Goal: Task Accomplishment & Management: Manage account settings

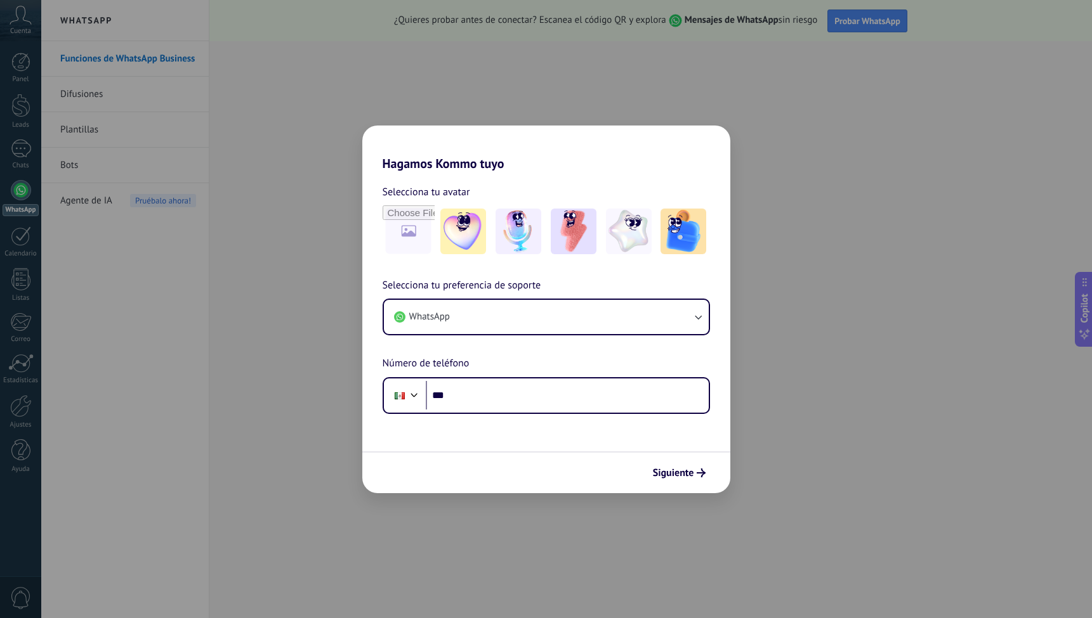
click at [774, 218] on div "Hagamos Kommo tuyo Selecciona tu avatar Selecciona tu preferencia de soporte Wh…" at bounding box center [546, 309] width 1092 height 618
click at [789, 193] on div "Hagamos Kommo tuyo Selecciona tu avatar Selecciona tu preferencia de soporte Wh…" at bounding box center [546, 309] width 1092 height 618
click at [23, 112] on div "Hagamos Kommo tuyo Selecciona tu avatar Selecciona tu preferencia de soporte Wh…" at bounding box center [546, 309] width 1092 height 618
click at [17, 73] on div "Hagamos Kommo tuyo Selecciona tu avatar Selecciona tu preferencia de soporte Wh…" at bounding box center [546, 309] width 1092 height 618
click at [143, 128] on div "Hagamos Kommo tuyo Selecciona tu avatar Selecciona tu preferencia de soporte Wh…" at bounding box center [546, 309] width 1092 height 618
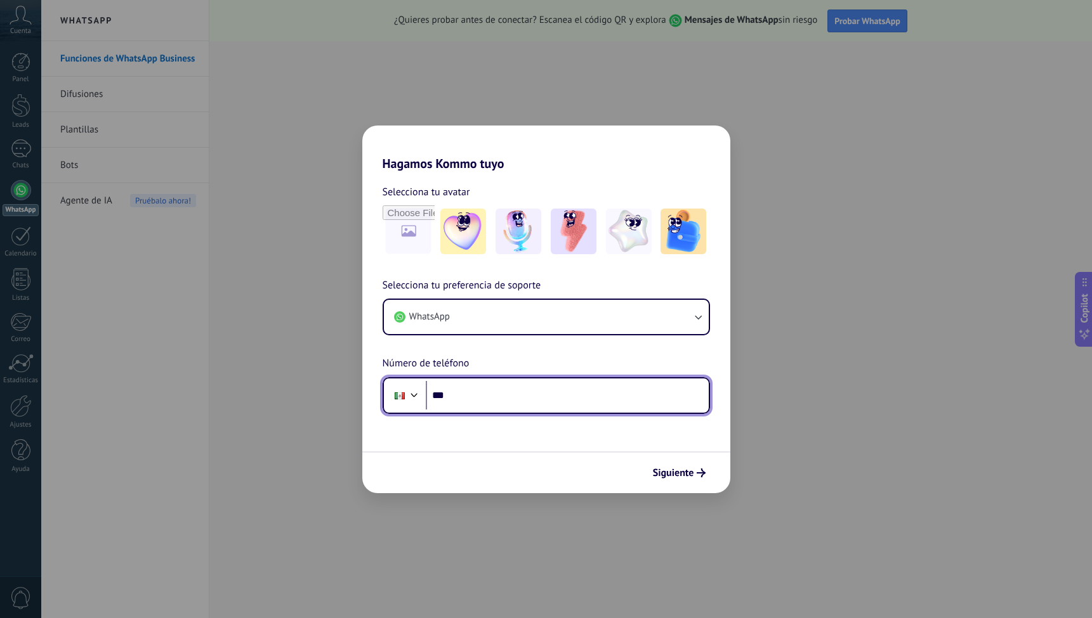
drag, startPoint x: 505, startPoint y: 385, endPoint x: 527, endPoint y: 386, distance: 22.2
click at [505, 385] on input "***" at bounding box center [567, 395] width 283 height 29
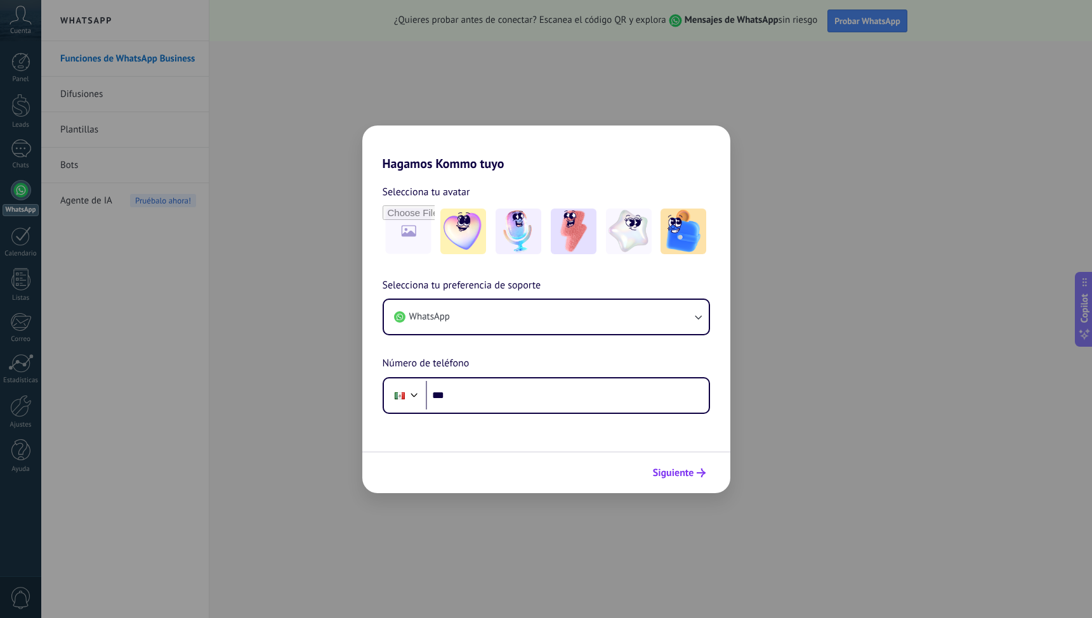
click at [660, 476] on span "Siguiente" at bounding box center [673, 473] width 41 height 9
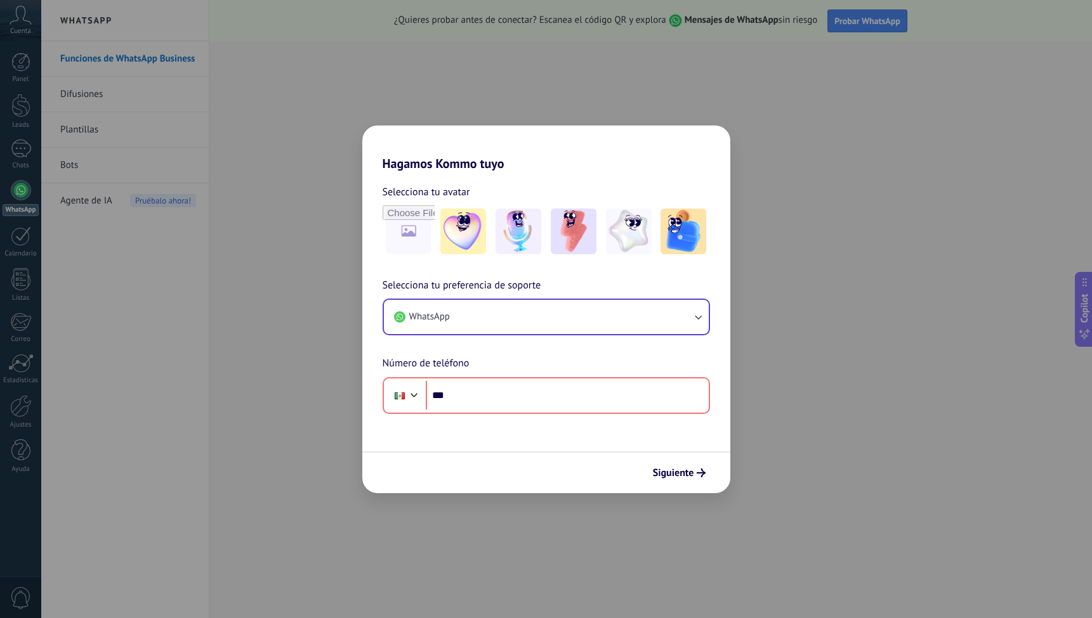
click at [559, 313] on button "WhatsApp" at bounding box center [546, 317] width 325 height 34
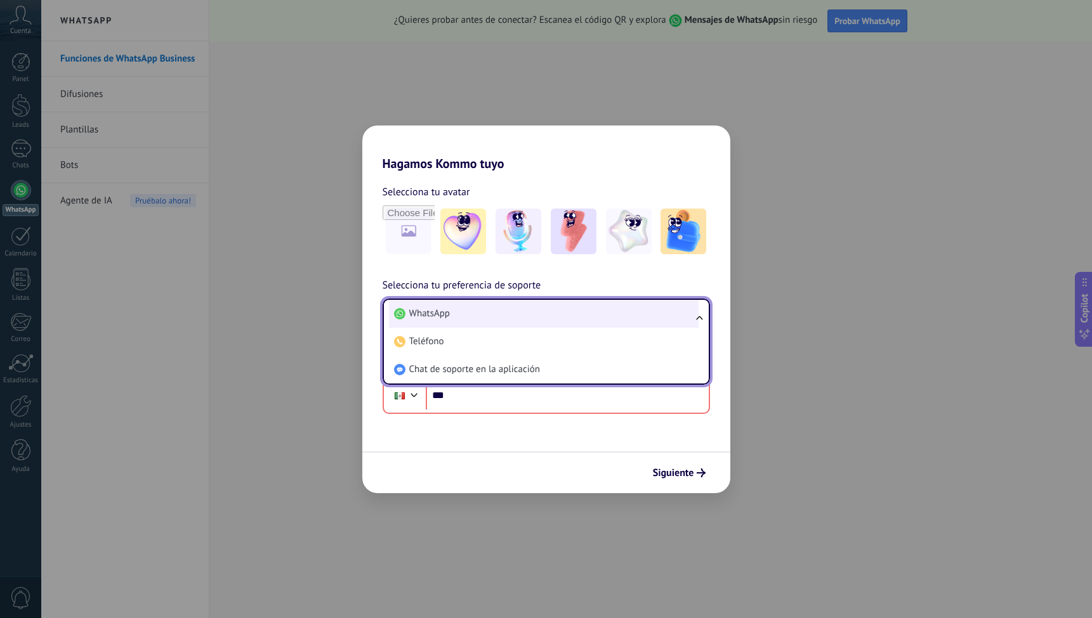
click at [535, 313] on li "WhatsApp" at bounding box center [544, 314] width 310 height 28
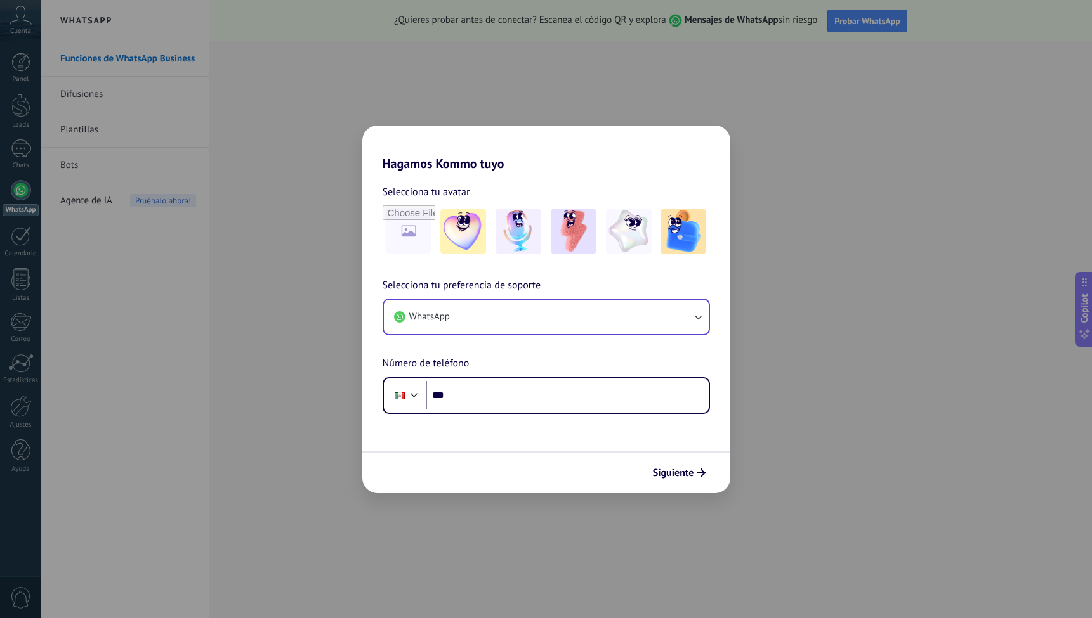
click at [530, 314] on button "WhatsApp" at bounding box center [546, 317] width 325 height 34
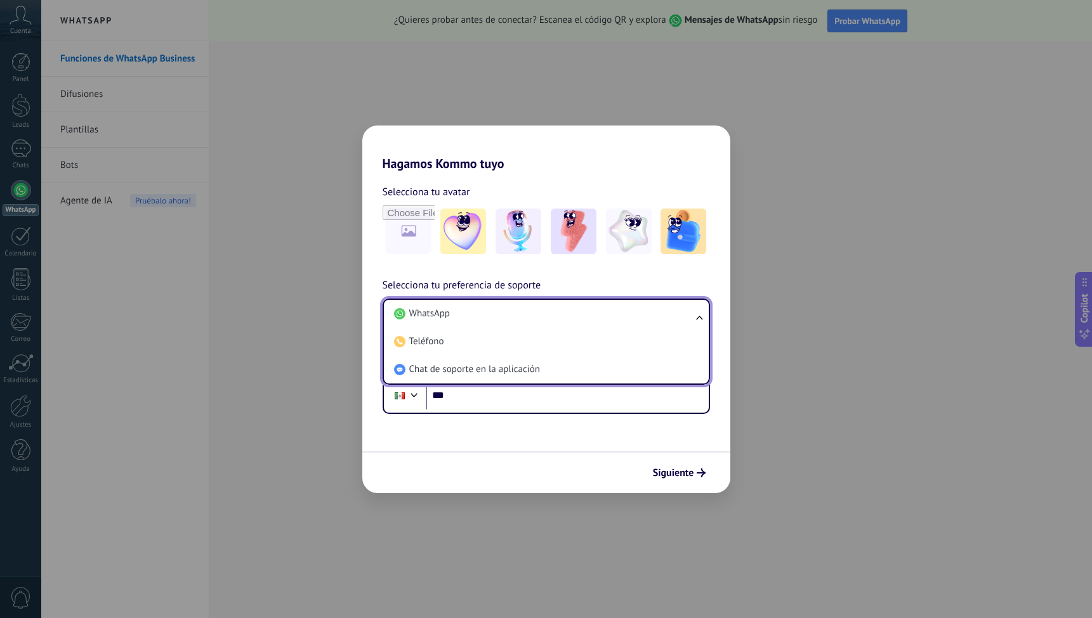
click at [532, 280] on span "Selecciona tu preferencia de soporte" at bounding box center [461, 286] width 159 height 16
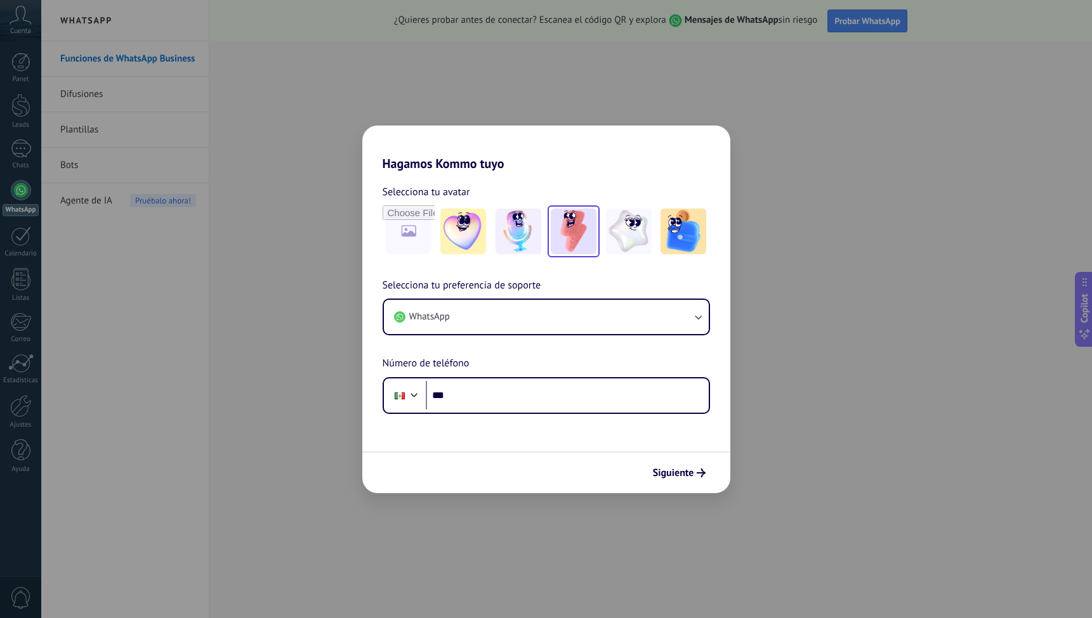
click at [549, 247] on div at bounding box center [573, 231] width 52 height 52
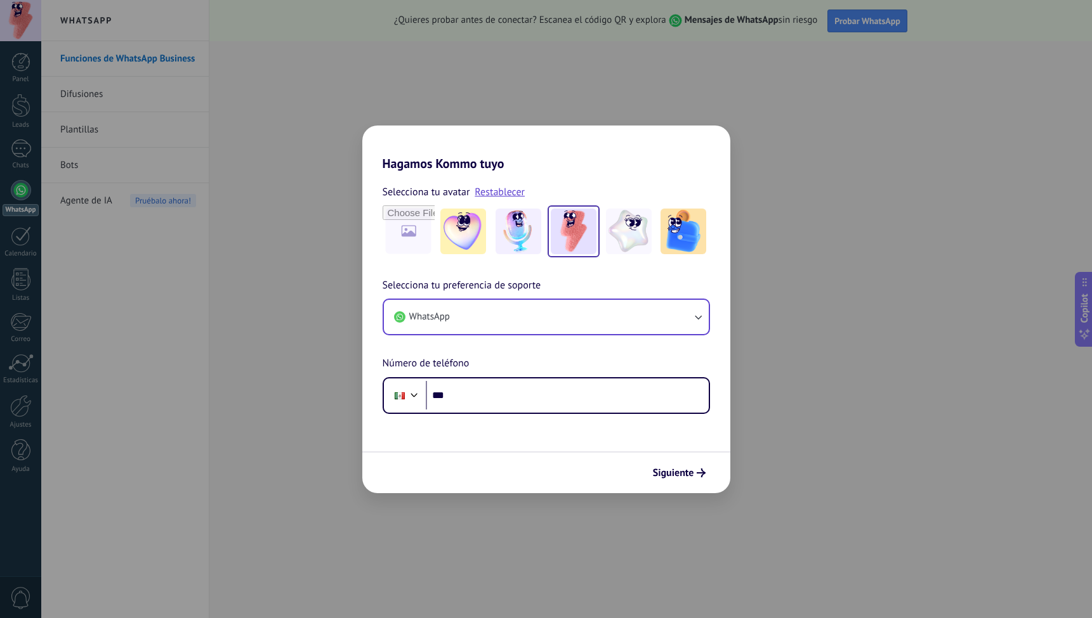
click at [489, 316] on button "WhatsApp" at bounding box center [546, 317] width 325 height 34
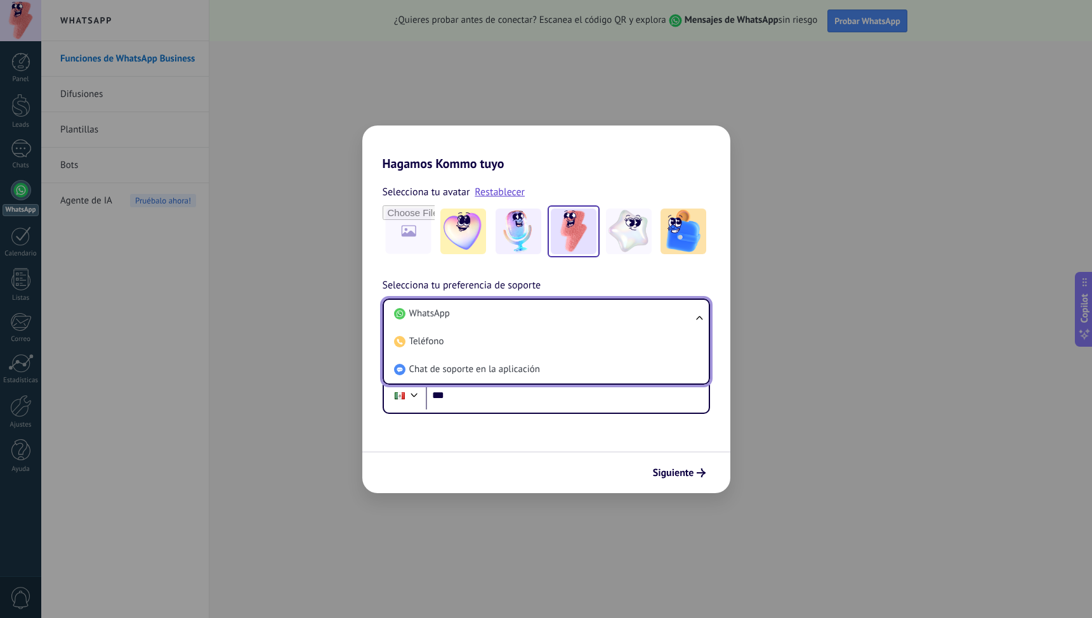
click at [620, 292] on div "Selecciona tu preferencia de soporte WhatsApp WhatsApp Teléfono Chat de soporte…" at bounding box center [546, 346] width 368 height 136
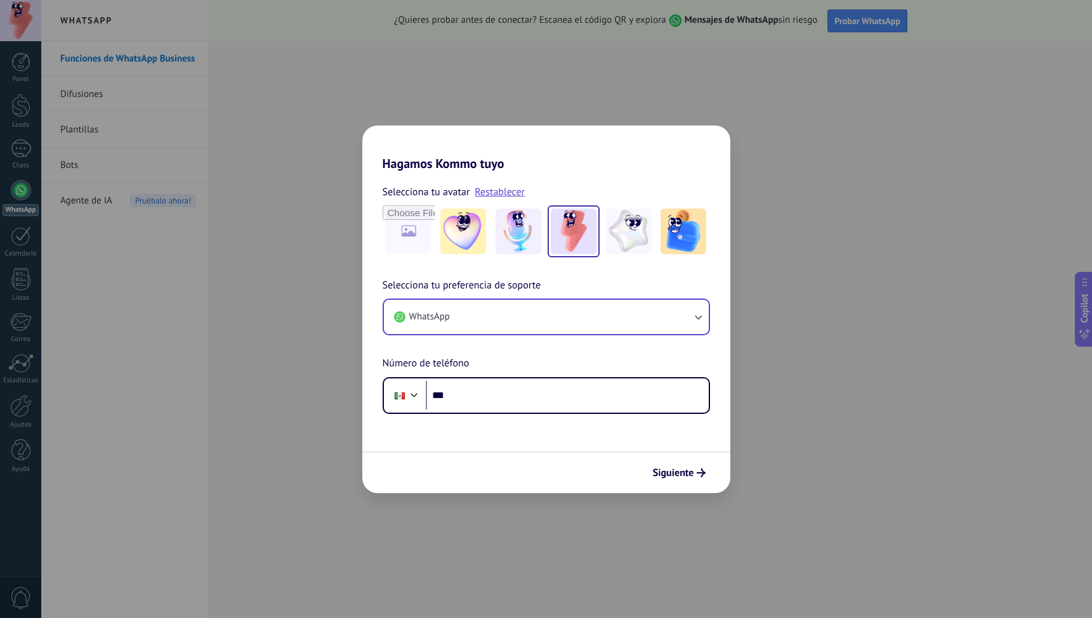
click at [569, 331] on button "WhatsApp" at bounding box center [546, 317] width 325 height 34
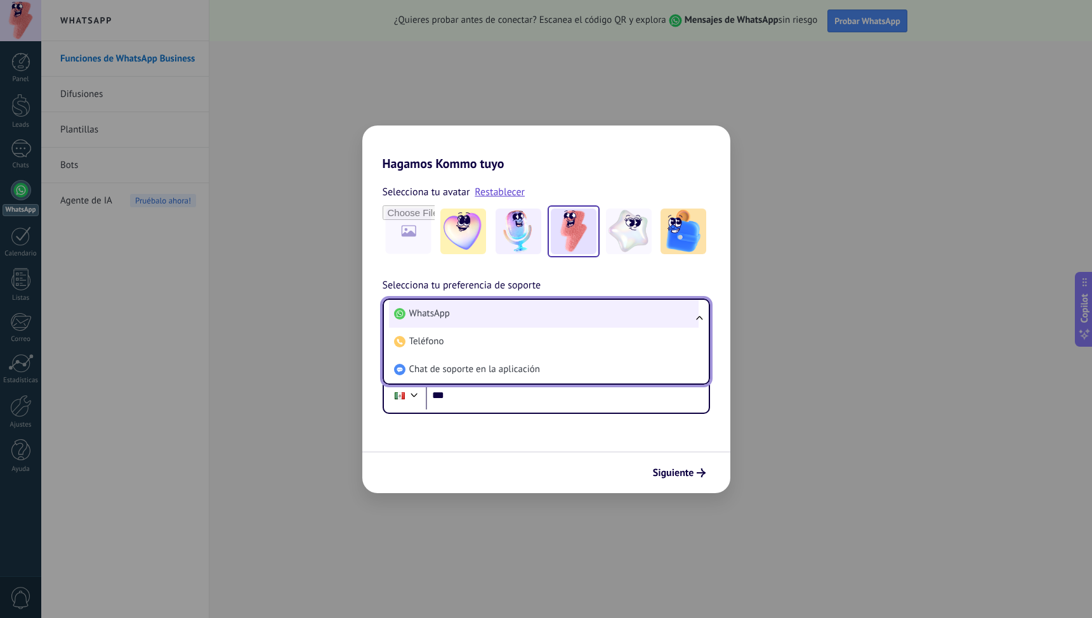
click at [536, 320] on li "WhatsApp" at bounding box center [544, 314] width 310 height 28
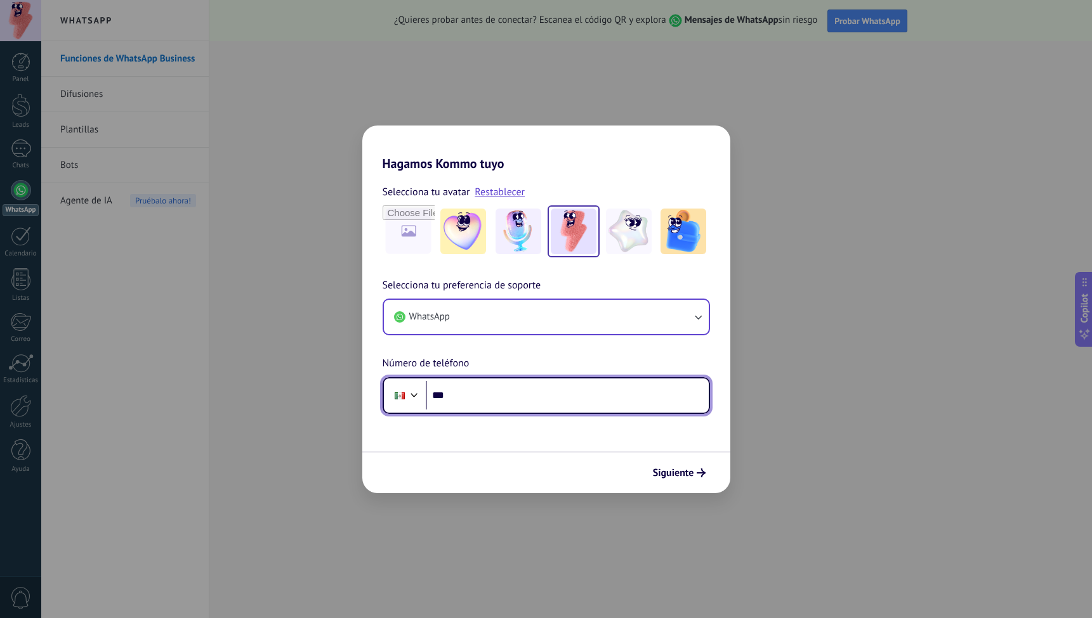
click at [536, 396] on input "***" at bounding box center [567, 395] width 283 height 29
type input "**"
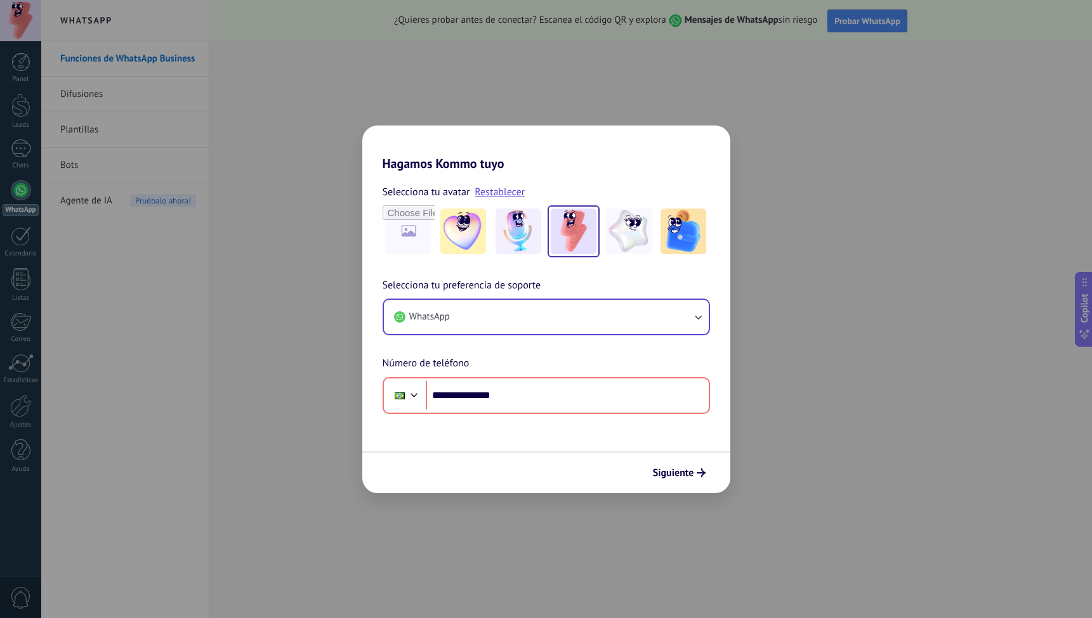
click at [540, 450] on form "**********" at bounding box center [546, 332] width 368 height 322
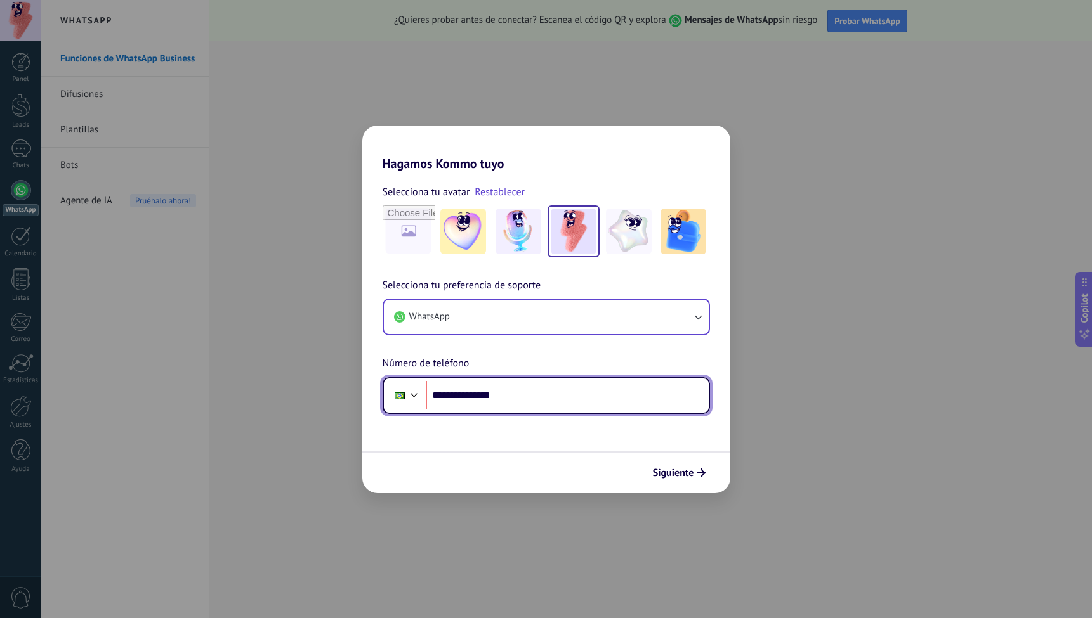
click at [404, 398] on div at bounding box center [400, 395] width 24 height 27
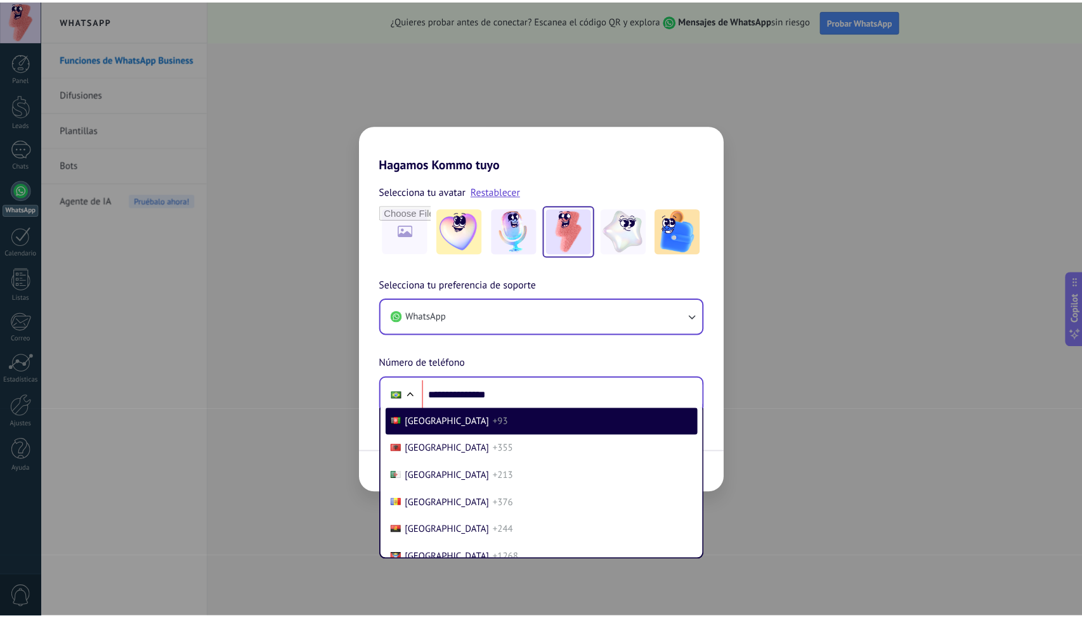
scroll to position [3237, 0]
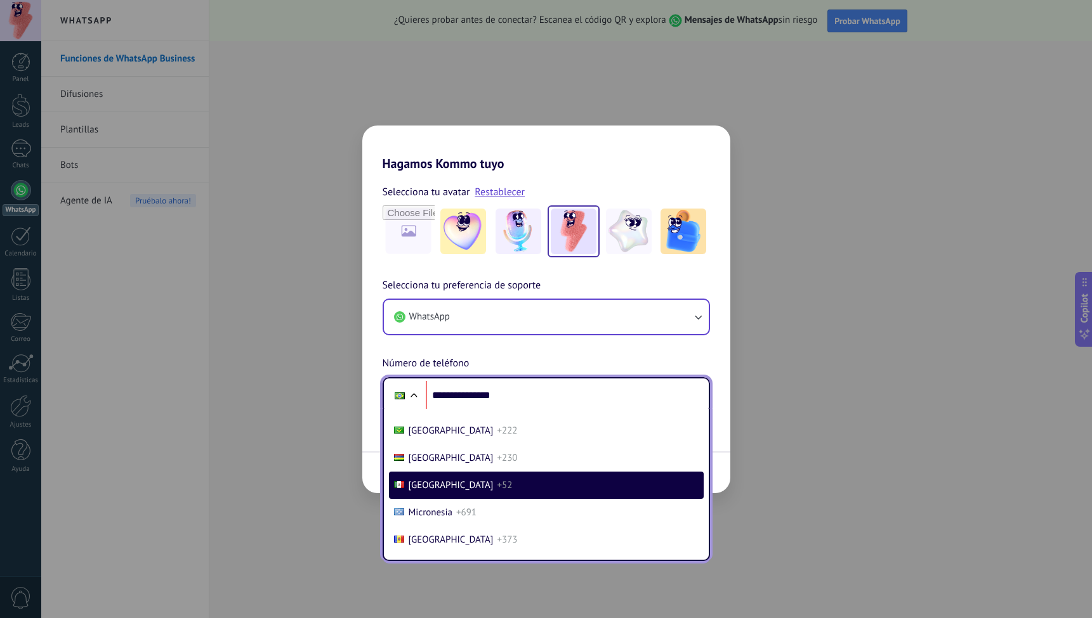
click at [514, 476] on li "Mexico +52" at bounding box center [546, 485] width 315 height 27
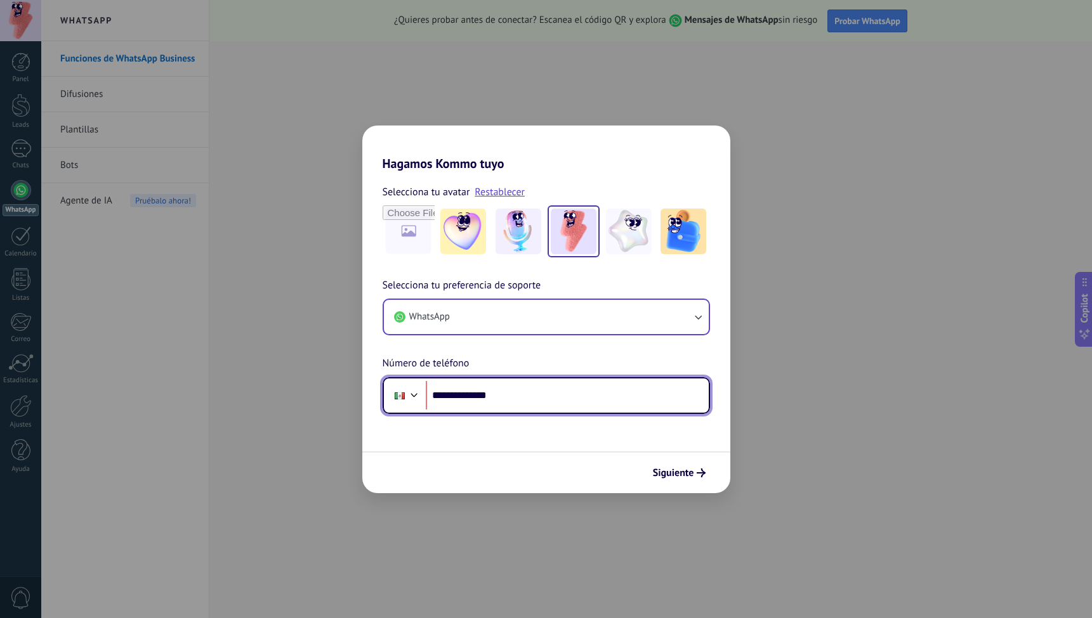
click at [635, 443] on form "**********" at bounding box center [546, 332] width 368 height 322
click at [577, 410] on div "**********" at bounding box center [545, 395] width 327 height 37
click at [457, 393] on input "**********" at bounding box center [567, 395] width 283 height 29
click at [453, 396] on input "**********" at bounding box center [567, 395] width 283 height 29
type input "**********"
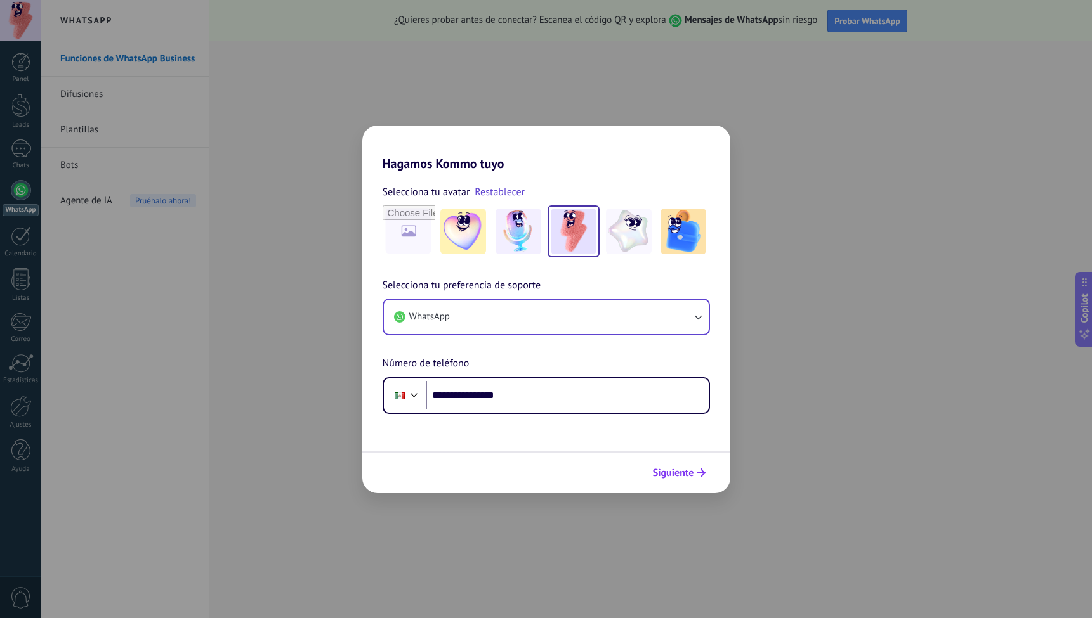
click at [704, 480] on button "Siguiente" at bounding box center [679, 473] width 64 height 22
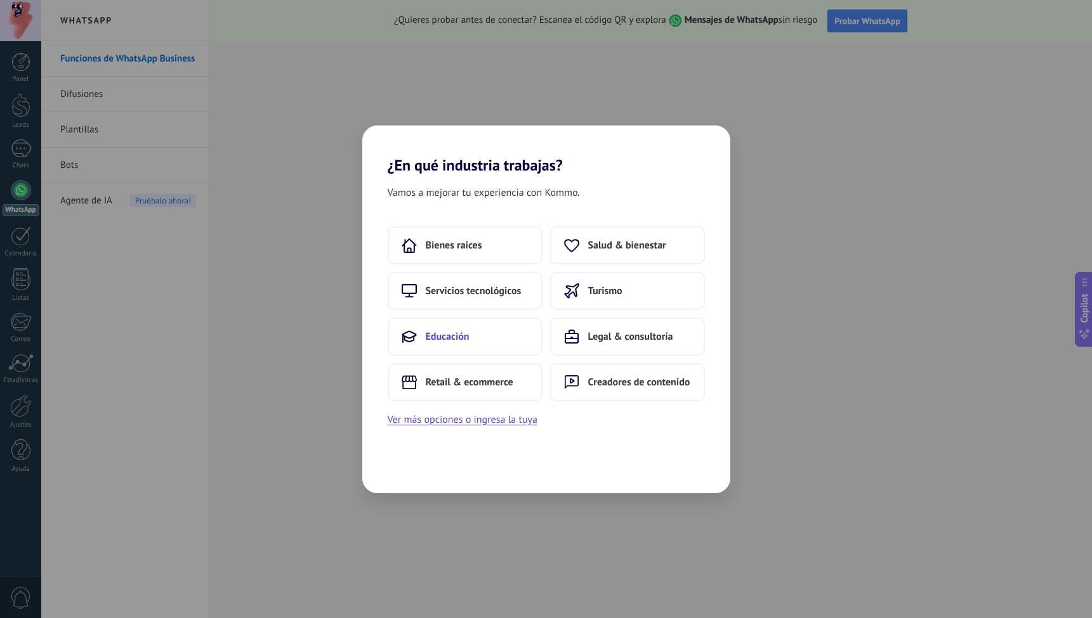
click at [478, 345] on button "Educación" at bounding box center [465, 337] width 155 height 38
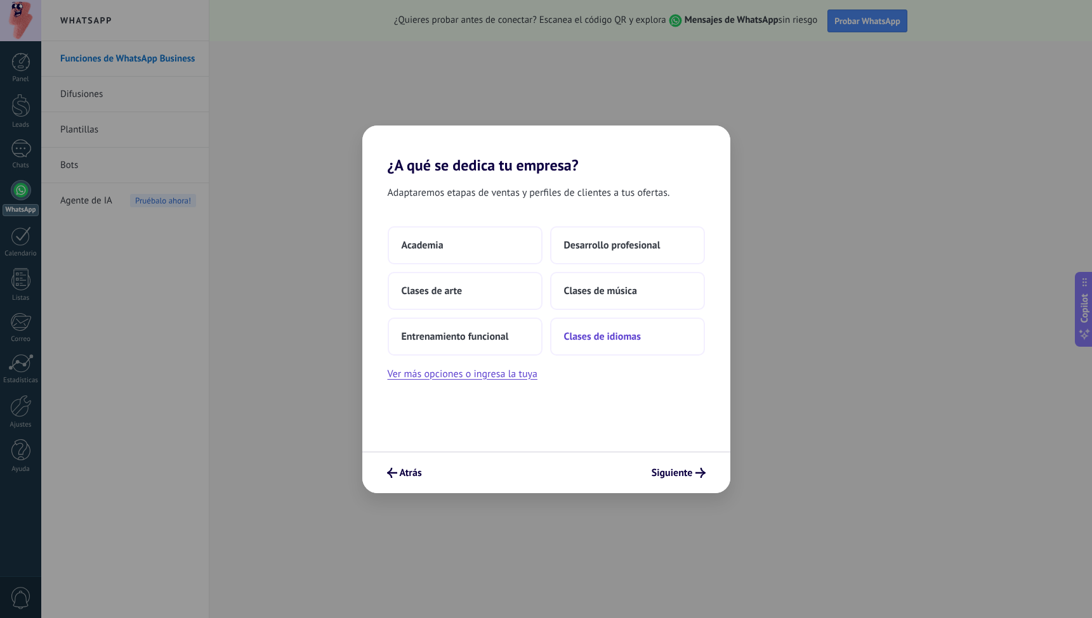
click at [638, 346] on button "Clases de idiomas" at bounding box center [627, 337] width 155 height 38
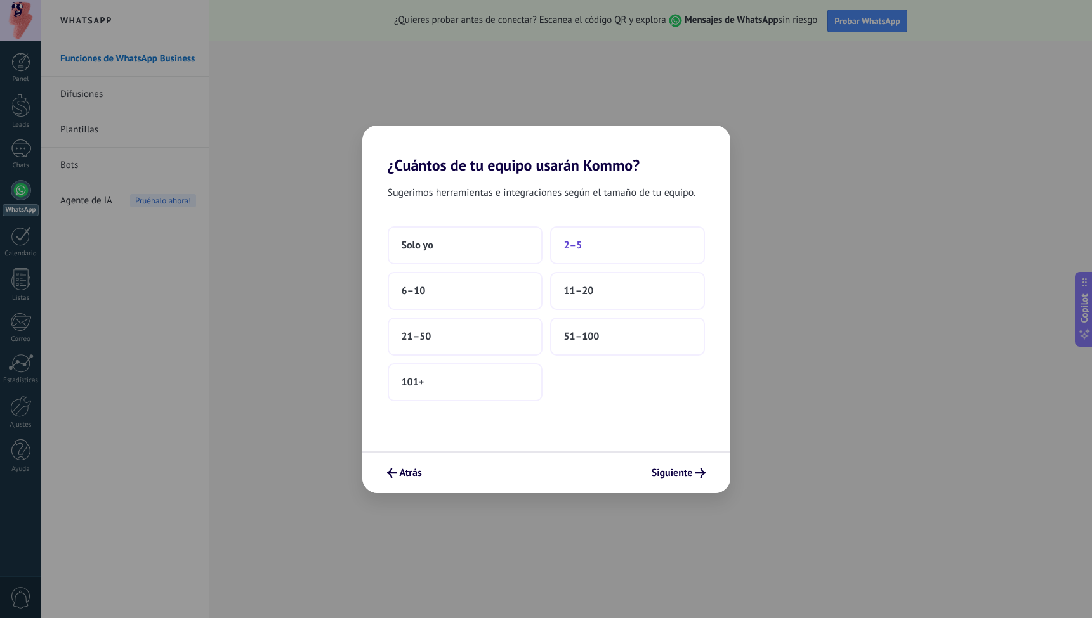
click at [581, 244] on span "2–5" at bounding box center [573, 245] width 18 height 13
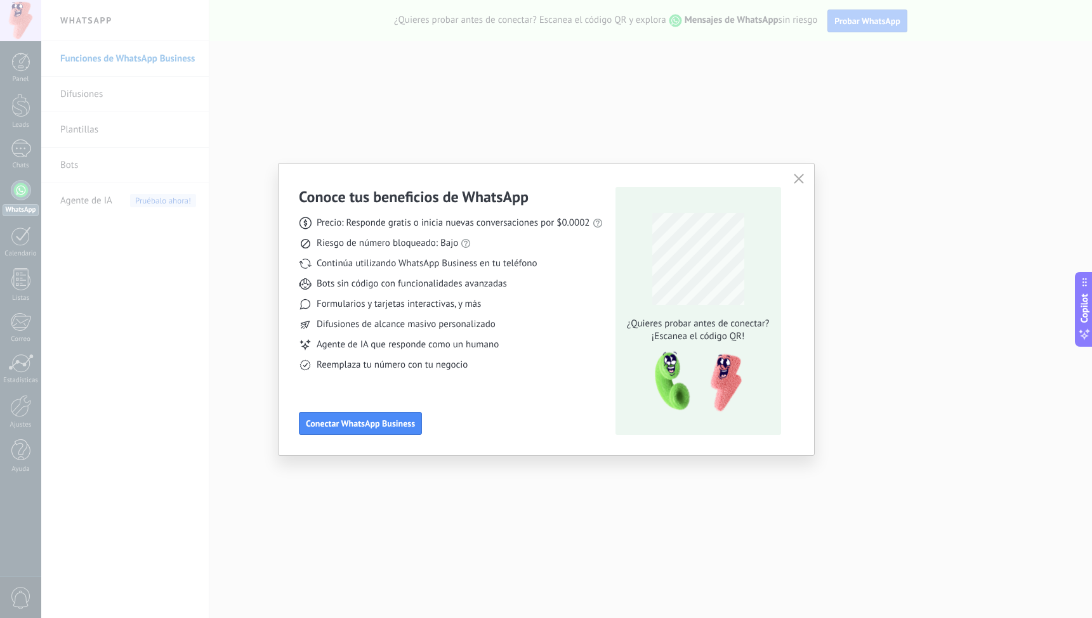
drag, startPoint x: 363, startPoint y: 352, endPoint x: 516, endPoint y: 353, distance: 152.2
click at [516, 353] on div "Precio: Responde gratis o inicia nuevas conversaciones por $0.0002 Riesgo de nú…" at bounding box center [451, 289] width 304 height 165
click at [416, 367] on span "Reemplaza tu número con tu negocio" at bounding box center [391, 365] width 151 height 13
drag, startPoint x: 373, startPoint y: 368, endPoint x: 435, endPoint y: 368, distance: 62.2
click at [435, 368] on span "Reemplaza tu número con tu negocio" at bounding box center [391, 365] width 151 height 13
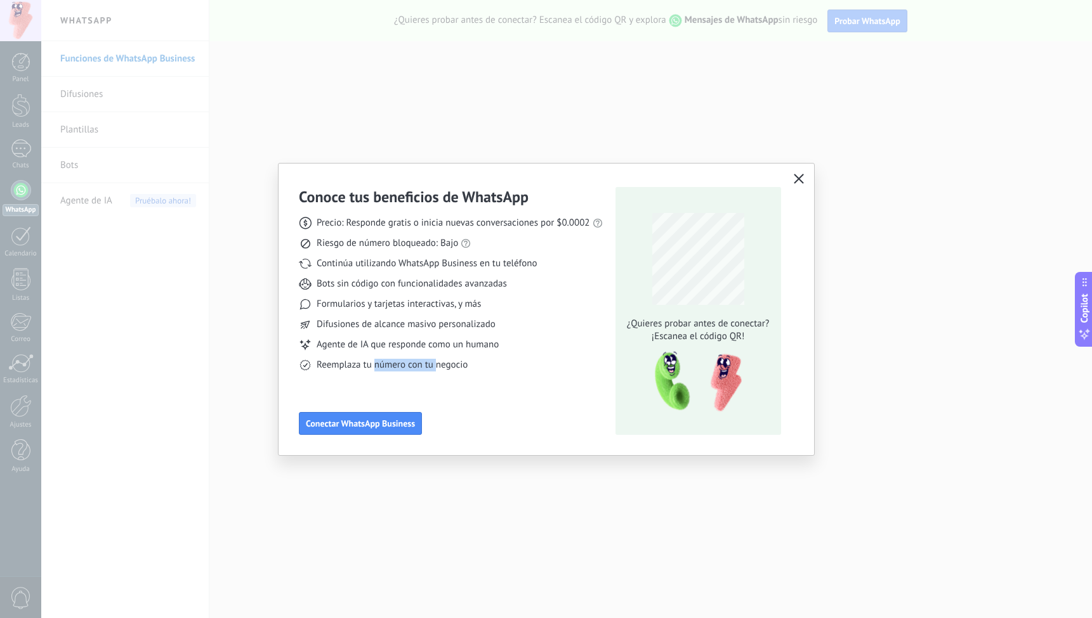
click at [800, 183] on icon "button" at bounding box center [798, 179] width 10 height 10
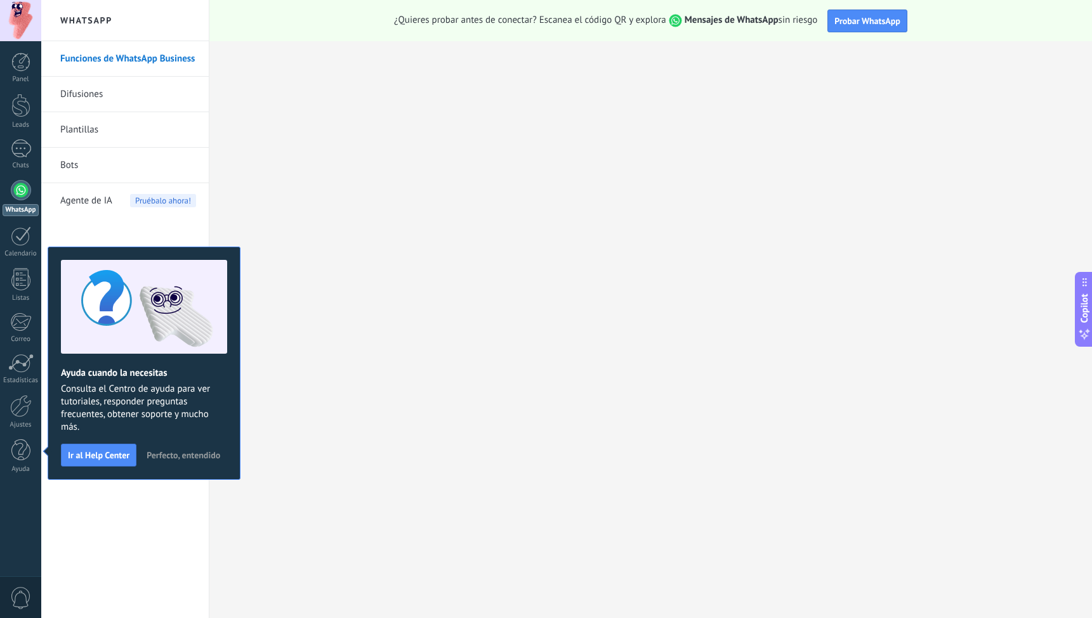
click at [186, 459] on span "Perfecto, entendido" at bounding box center [184, 455] width 74 height 9
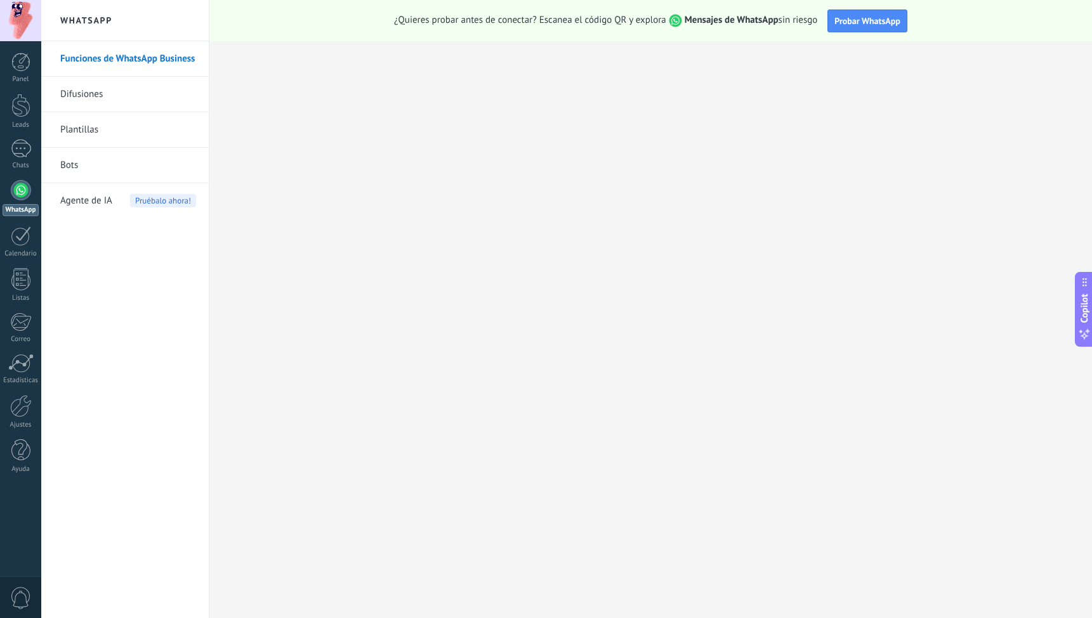
click at [13, 188] on div at bounding box center [21, 190] width 20 height 20
click at [27, 150] on div at bounding box center [21, 149] width 20 height 18
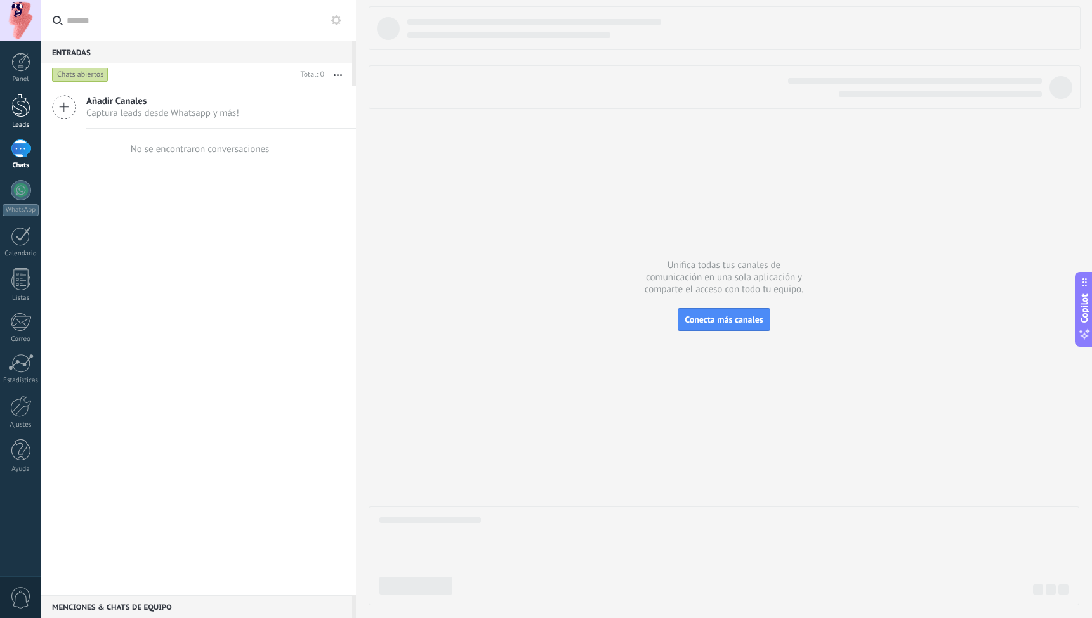
click at [30, 103] on div at bounding box center [20, 105] width 19 height 23
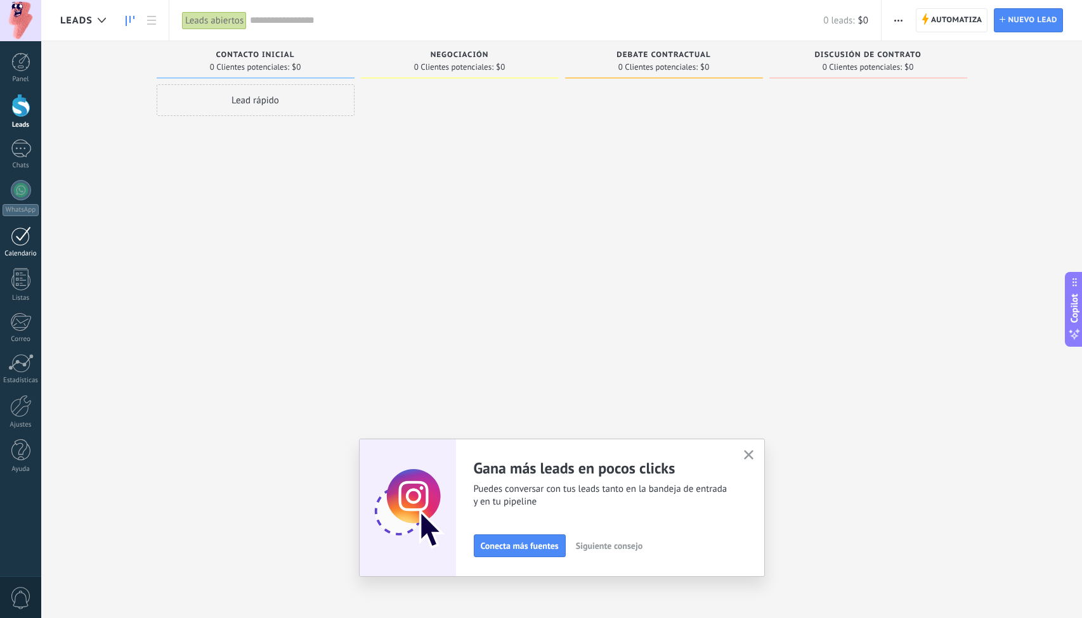
click at [20, 231] on div at bounding box center [21, 236] width 20 height 20
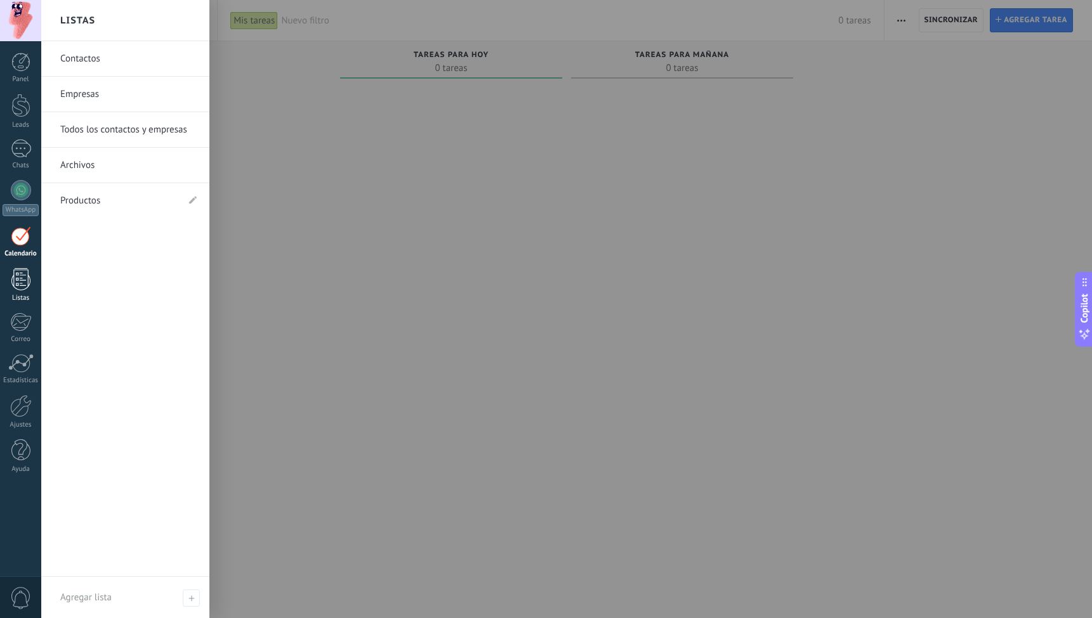
click at [37, 274] on link "Listas" at bounding box center [20, 285] width 41 height 34
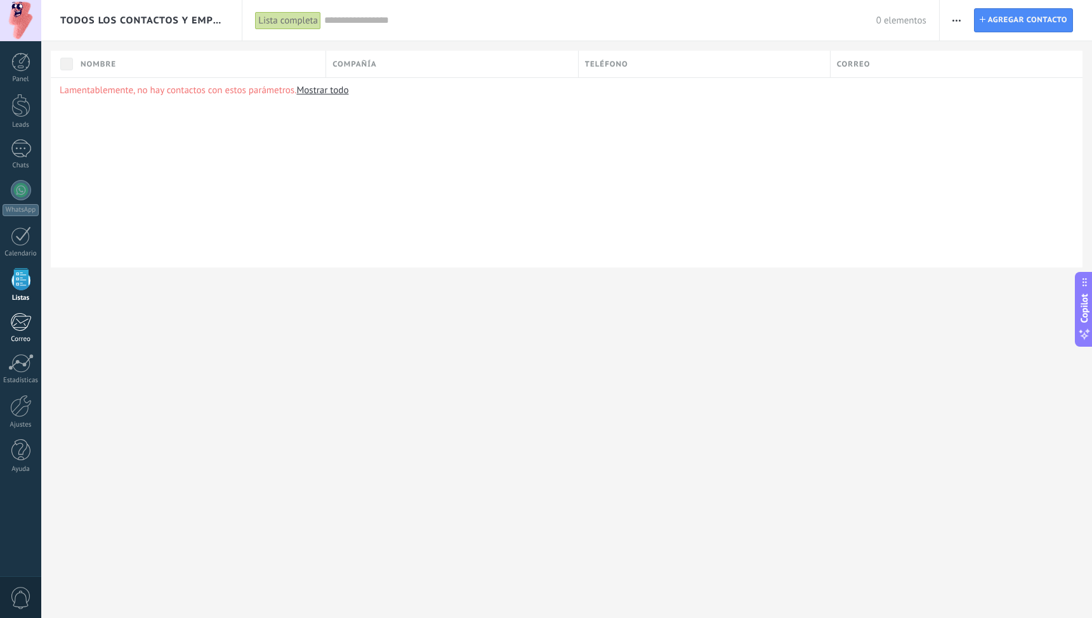
click at [29, 327] on div at bounding box center [20, 322] width 21 height 19
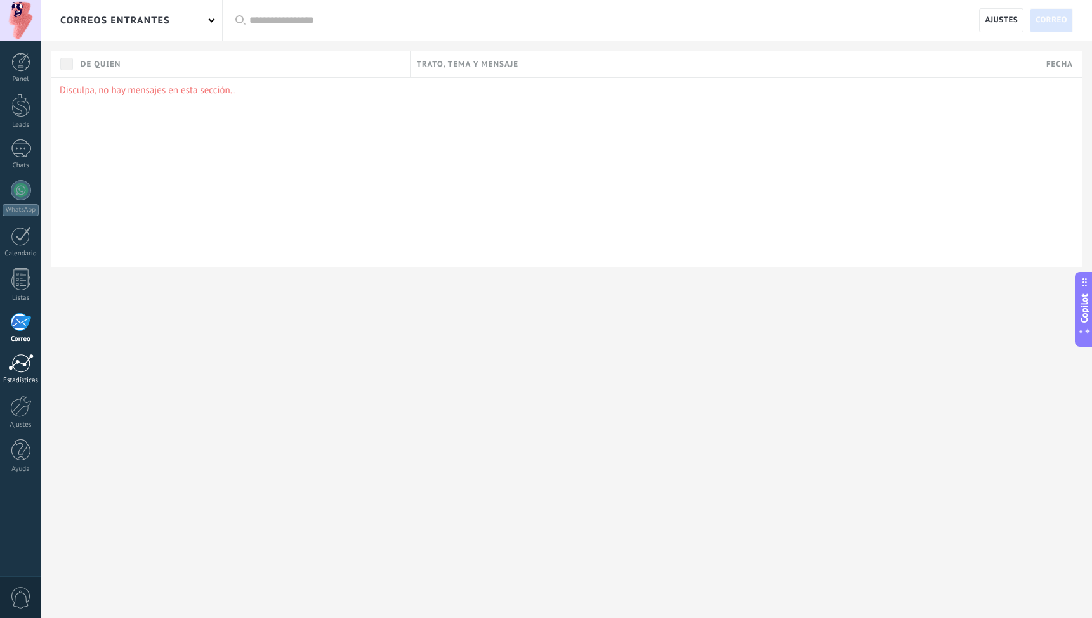
click at [30, 379] on div "Estadísticas" at bounding box center [21, 381] width 37 height 8
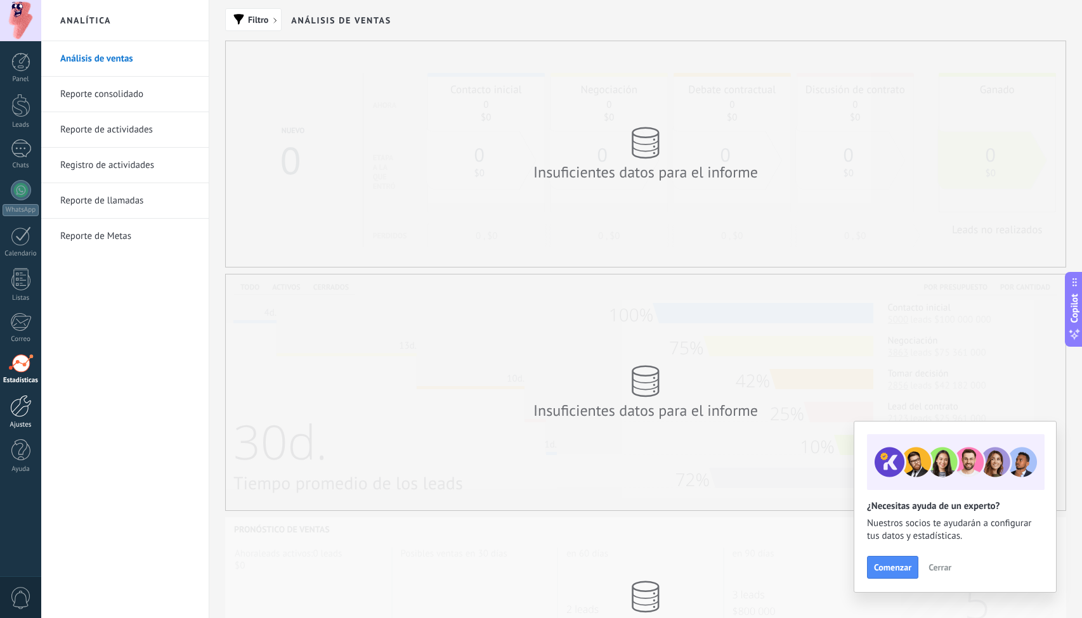
click at [30, 403] on div at bounding box center [21, 406] width 22 height 22
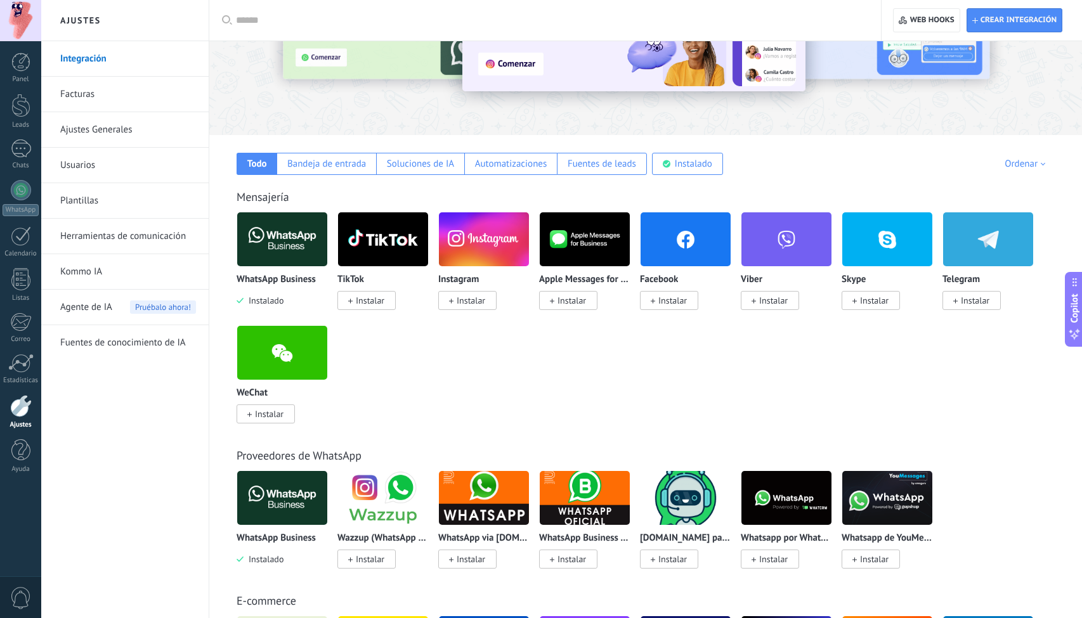
scroll to position [96, 0]
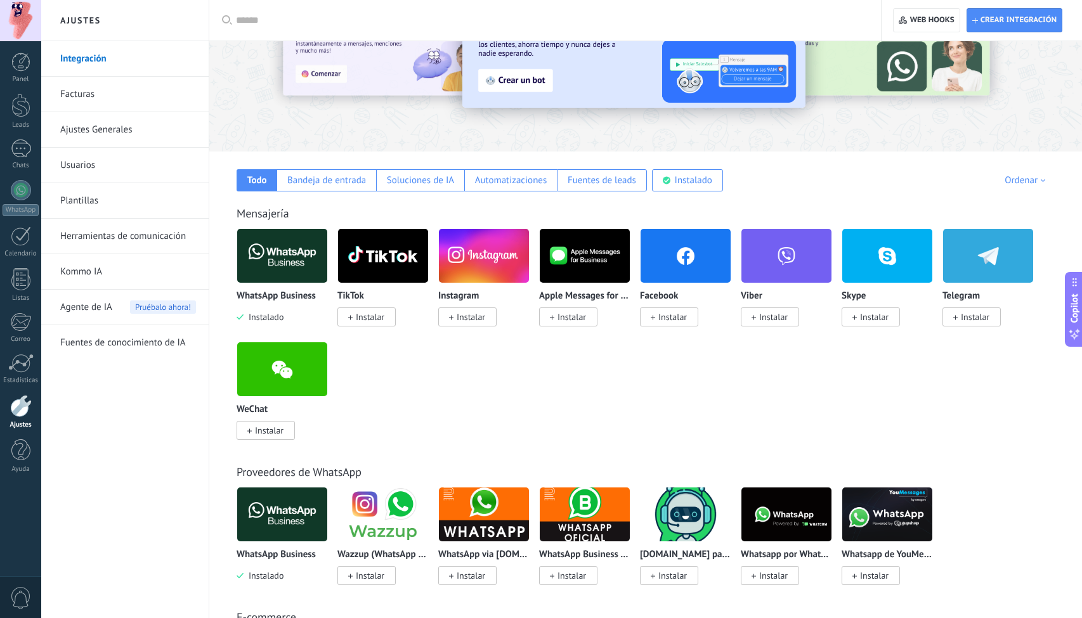
click at [96, 314] on span "Agente de IA" at bounding box center [86, 308] width 52 height 36
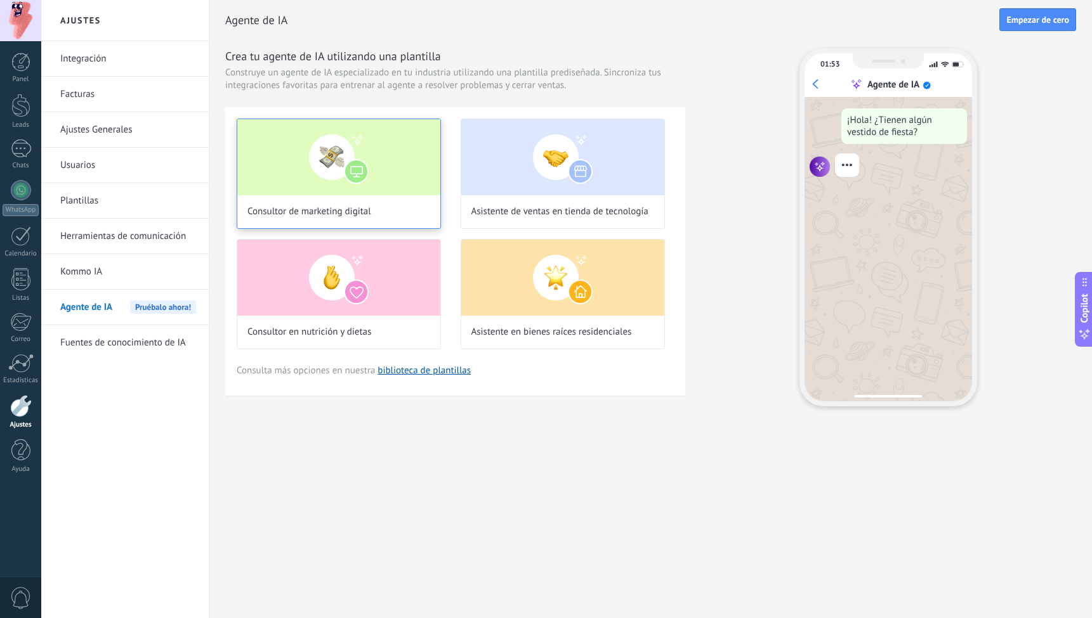
click at [373, 219] on div "Consultor de marketing digital" at bounding box center [339, 174] width 204 height 110
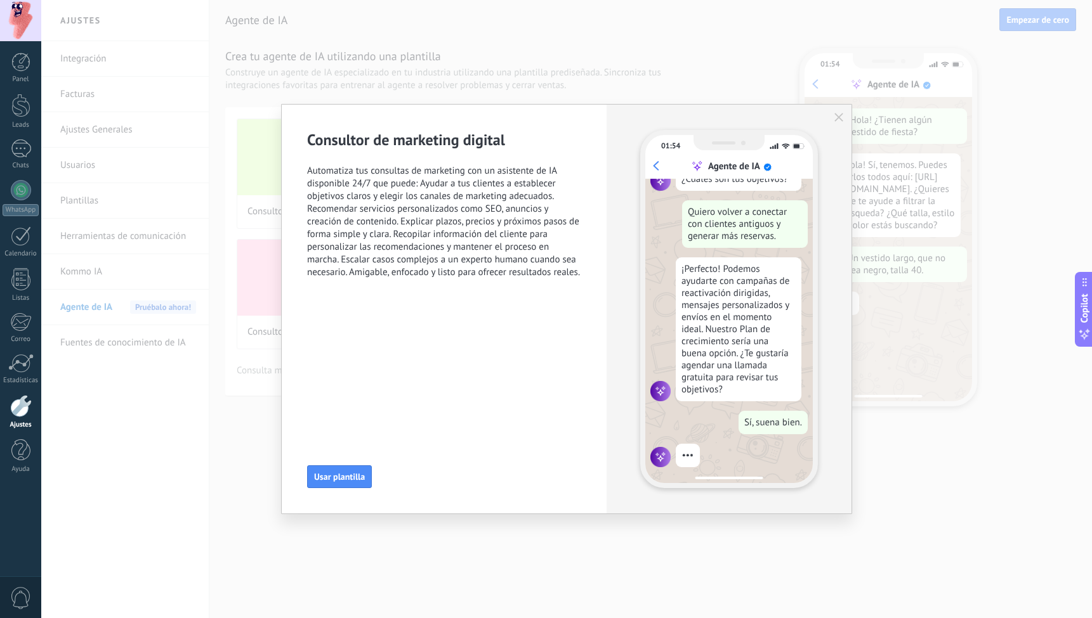
scroll to position [38, 0]
click at [838, 120] on icon "button" at bounding box center [838, 117] width 9 height 9
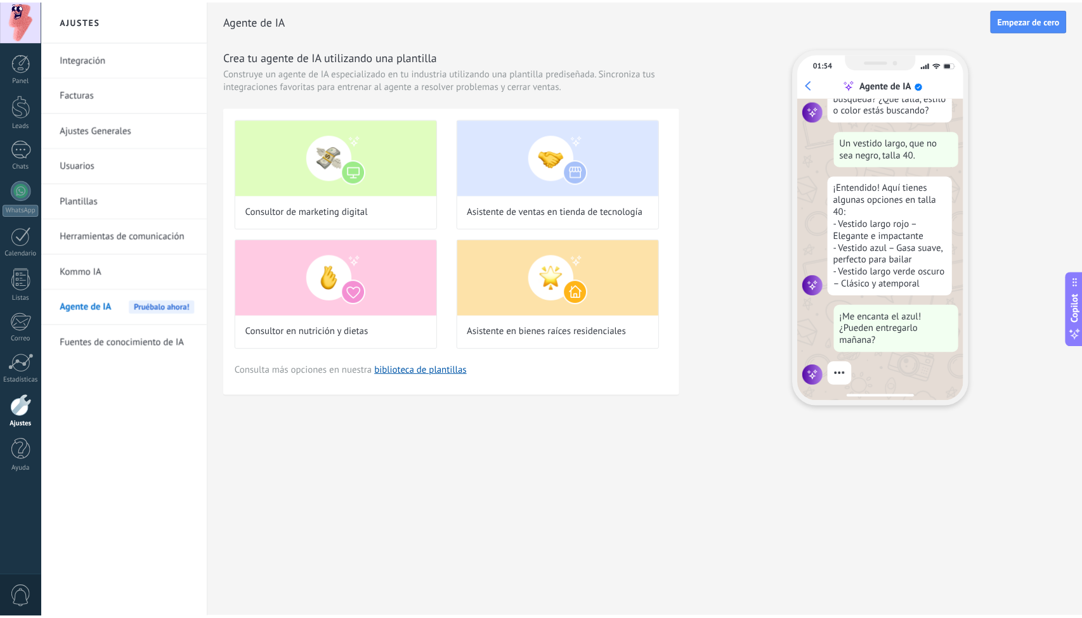
scroll to position [152, 0]
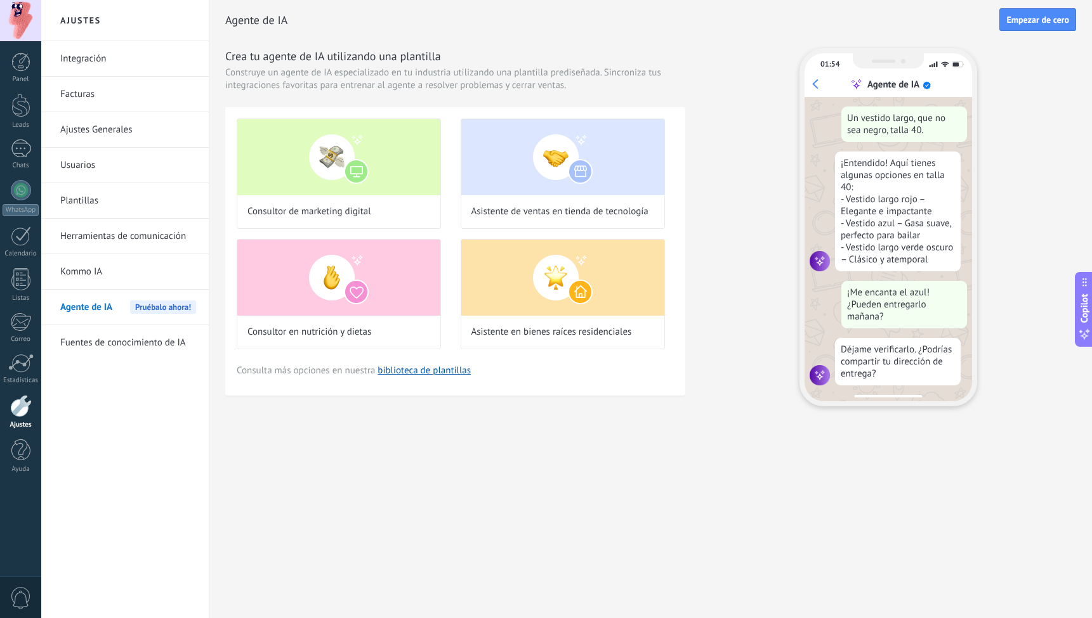
click at [116, 195] on link "Plantillas" at bounding box center [128, 201] width 136 height 36
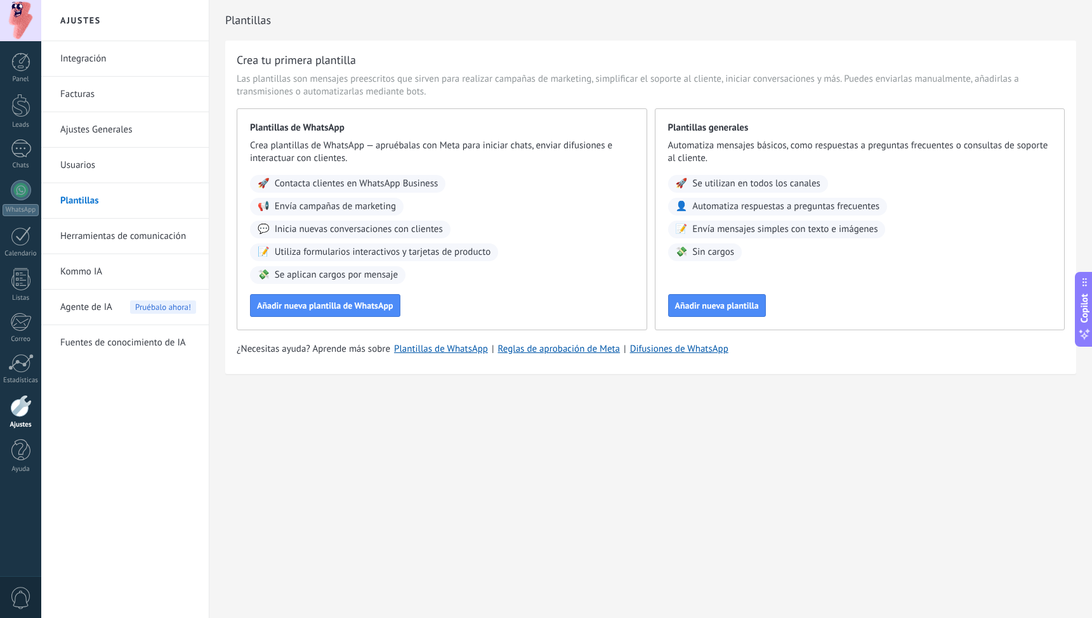
click at [129, 173] on link "Usuarios" at bounding box center [128, 166] width 136 height 36
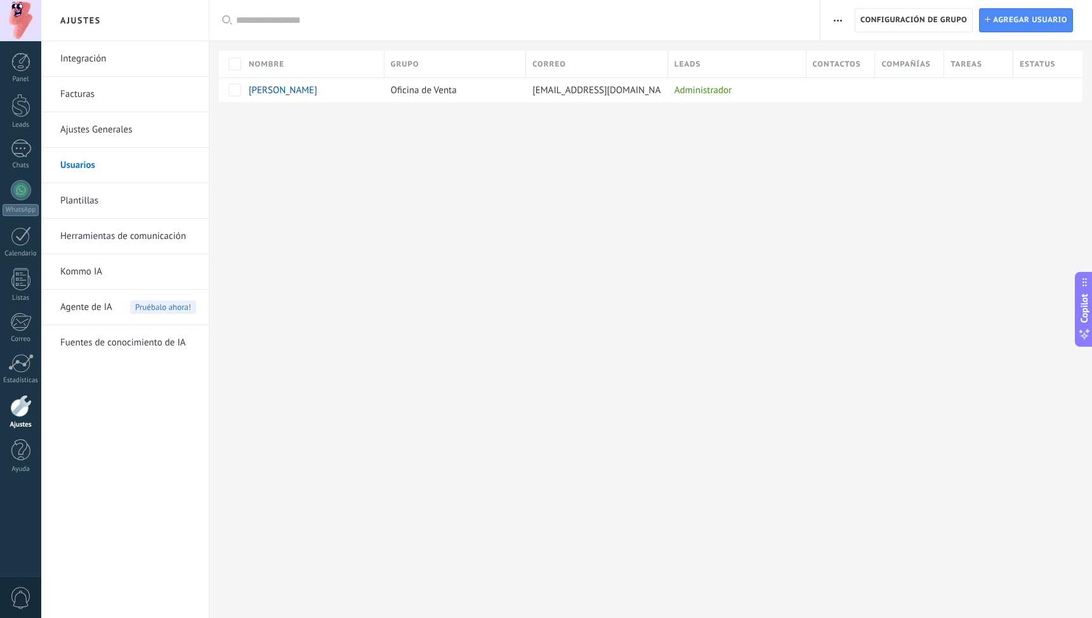
click at [126, 127] on link "Ajustes Generales" at bounding box center [128, 130] width 136 height 36
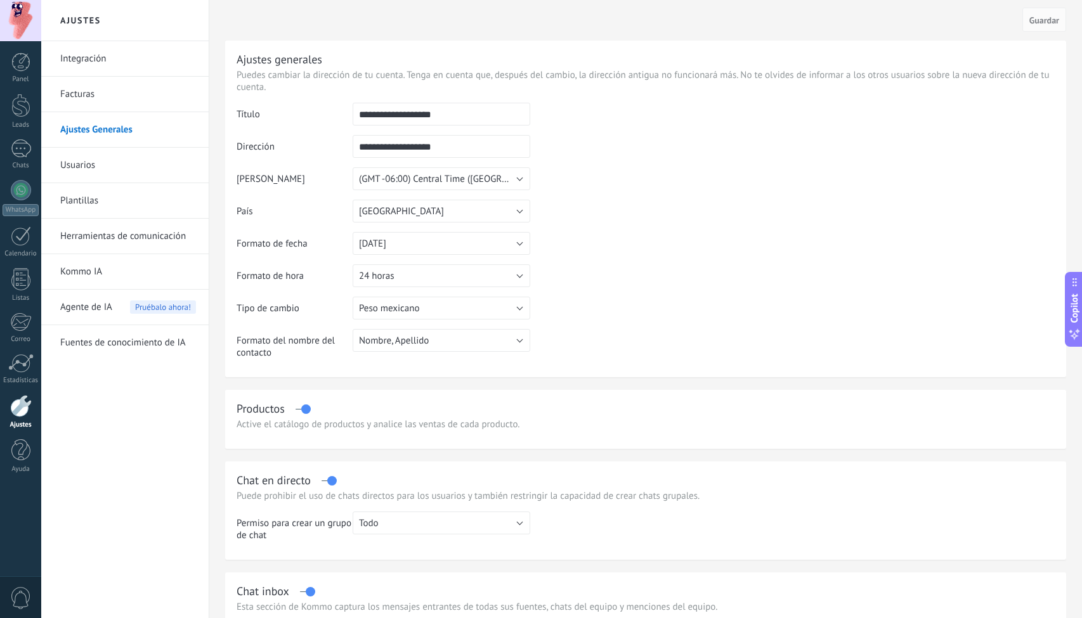
click at [126, 65] on link "Integración" at bounding box center [128, 59] width 136 height 36
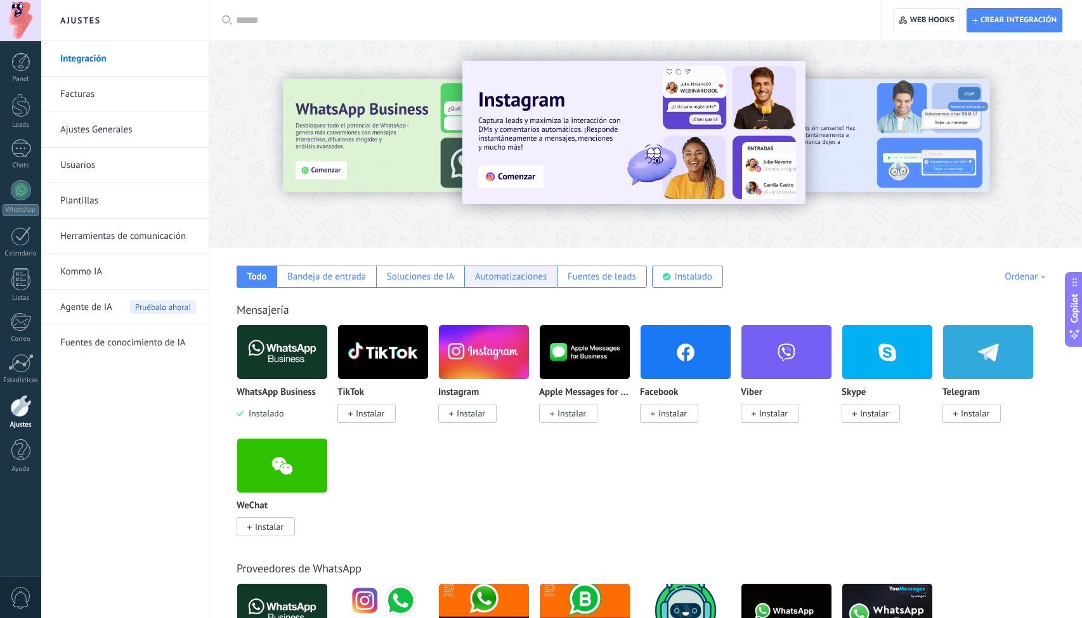
click at [540, 280] on div "Automatizaciones" at bounding box center [511, 277] width 72 height 12
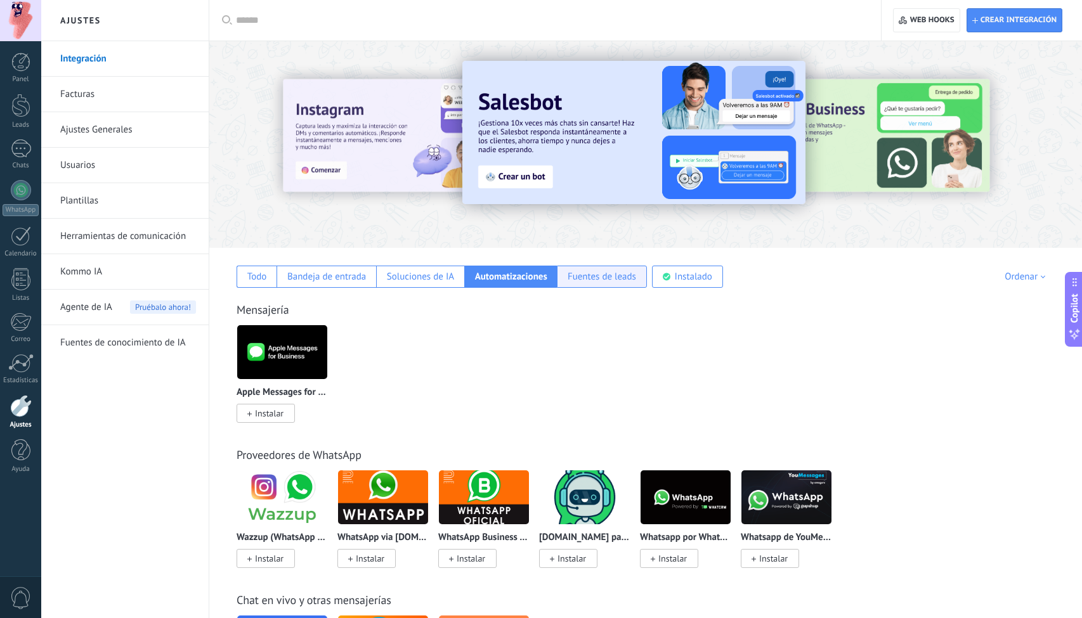
click at [575, 281] on div "Fuentes de leads" at bounding box center [602, 277] width 68 height 12
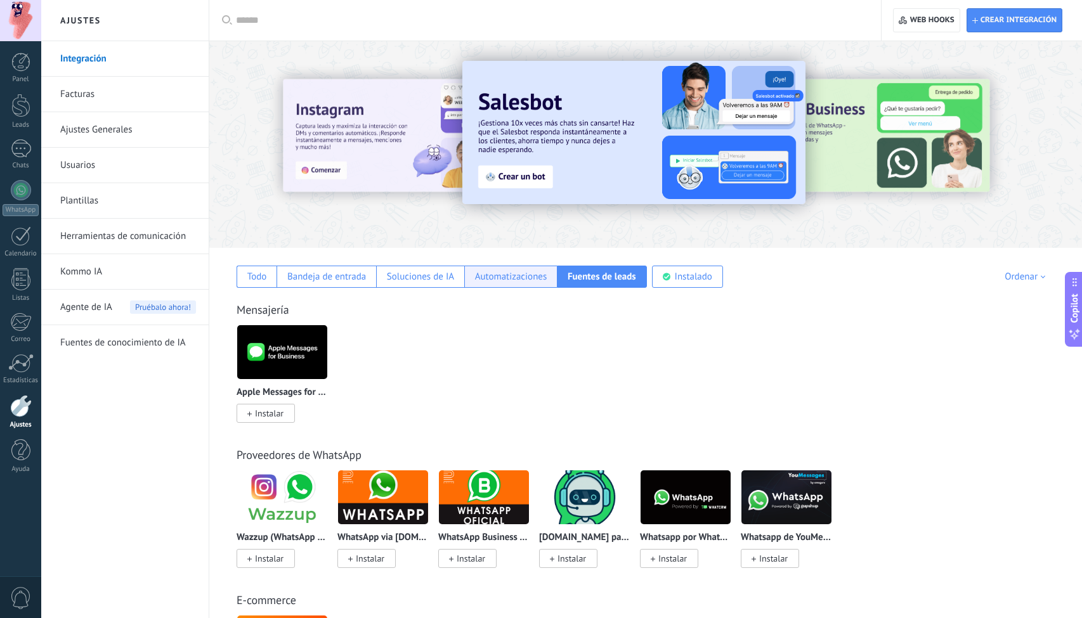
click at [528, 278] on div "Automatizaciones" at bounding box center [511, 277] width 72 height 12
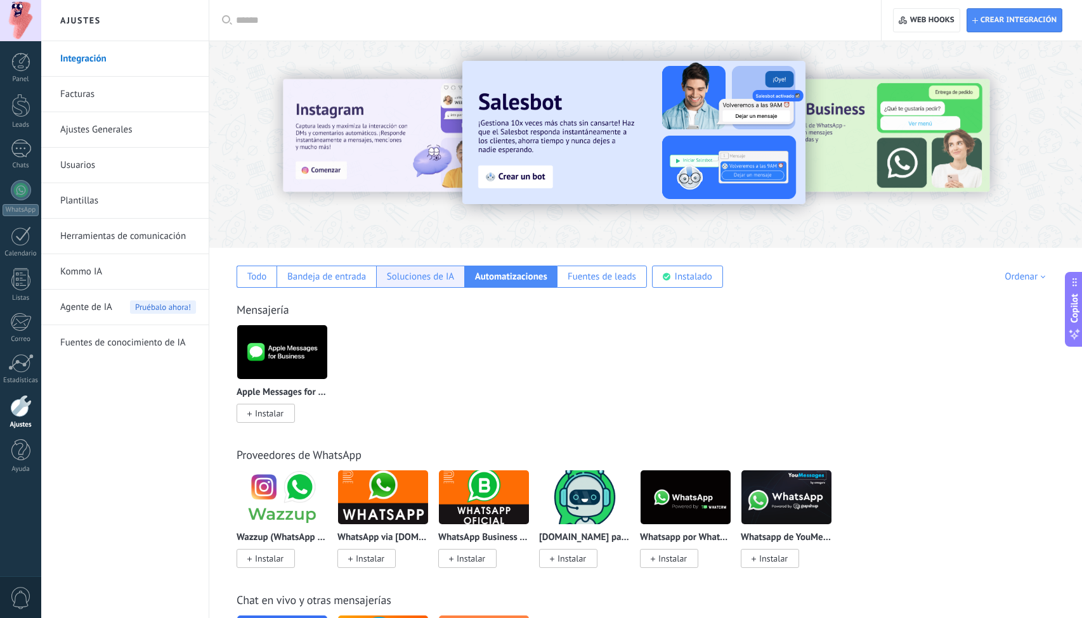
click at [411, 277] on div "Soluciones de IA" at bounding box center [420, 277] width 67 height 12
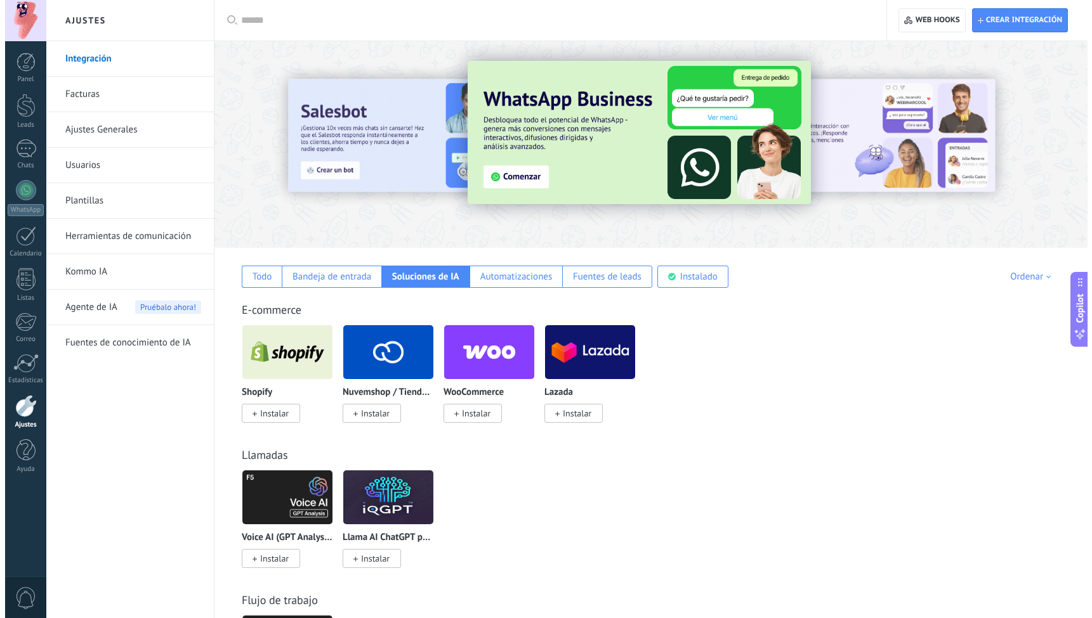
scroll to position [3, 0]
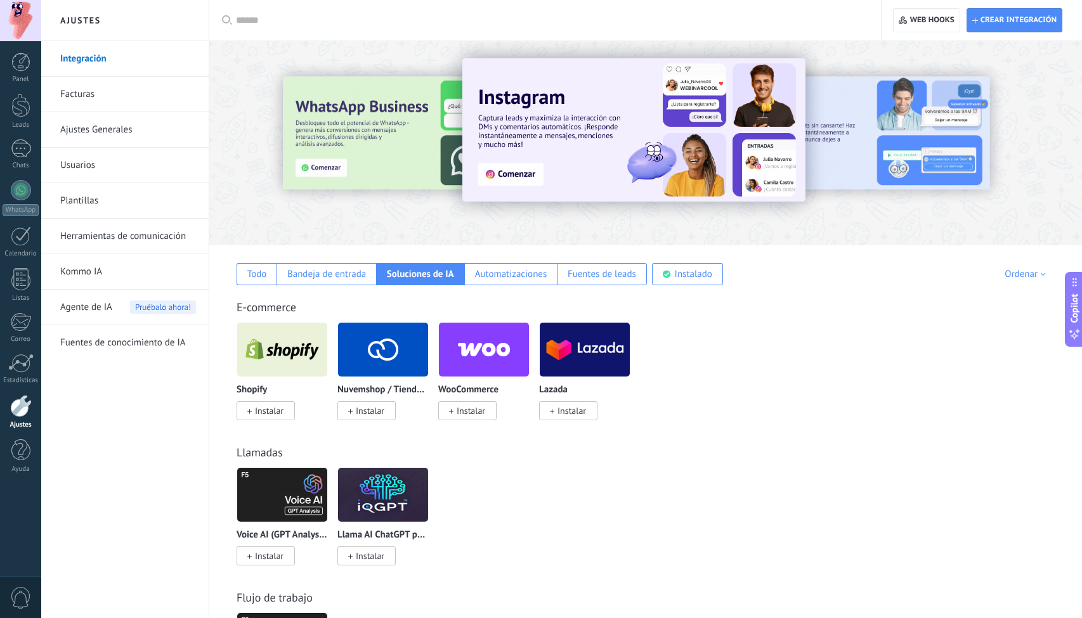
click at [273, 522] on div at bounding box center [282, 494] width 91 height 55
